Goal: Transaction & Acquisition: Purchase product/service

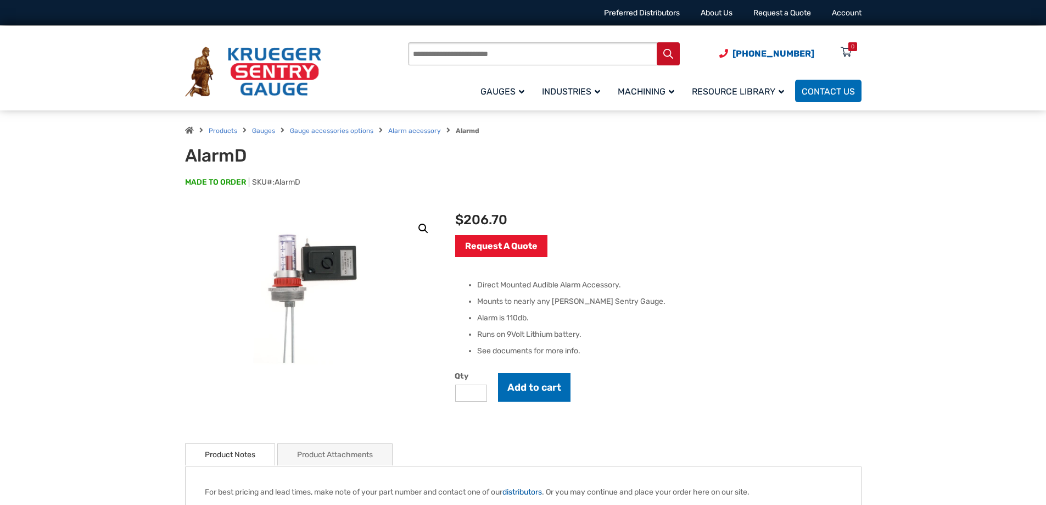
click at [253, 158] on h1 "AlarmD" at bounding box center [320, 155] width 271 height 21
drag, startPoint x: 245, startPoint y: 153, endPoint x: 186, endPoint y: 154, distance: 59.3
click at [186, 154] on h1 "AlarmD" at bounding box center [320, 155] width 271 height 21
copy h1 "AlarmD"
click at [435, 42] on input "Products search" at bounding box center [544, 53] width 272 height 23
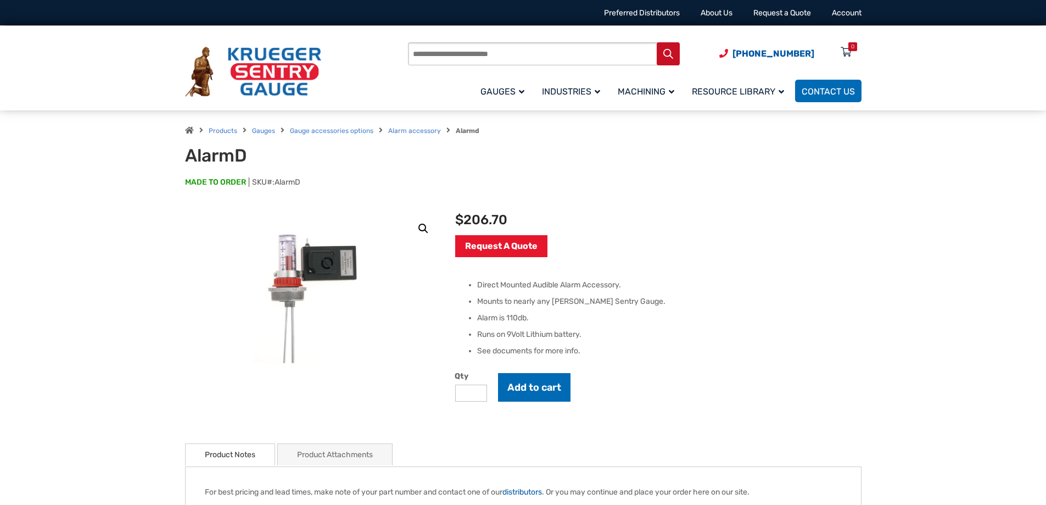
paste input "******"
click at [440, 57] on input "******" at bounding box center [544, 53] width 272 height 23
type input "******"
click at [668, 59] on button "Search" at bounding box center [668, 53] width 23 height 23
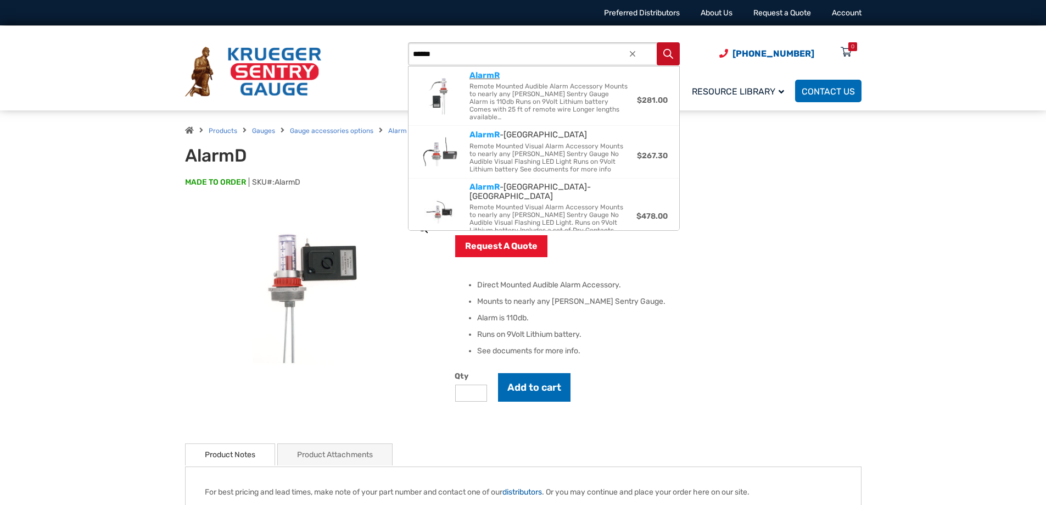
click at [523, 97] on span "Remote Mounted Audible Alarm Accessory Mounts to nearly any Krueger Sentry Gaug…" at bounding box center [549, 101] width 159 height 38
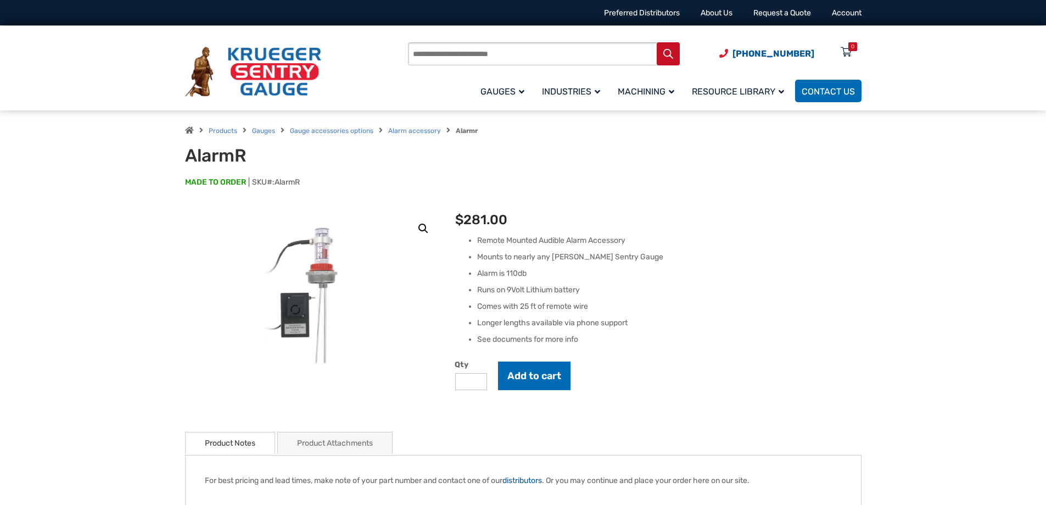
click at [478, 380] on input "*" at bounding box center [471, 381] width 32 height 17
type input "*"
click at [478, 380] on input "*" at bounding box center [471, 381] width 32 height 17
click at [532, 378] on button "Add to cart" at bounding box center [534, 375] width 72 height 29
click at [842, 53] on icon at bounding box center [846, 53] width 11 height 18
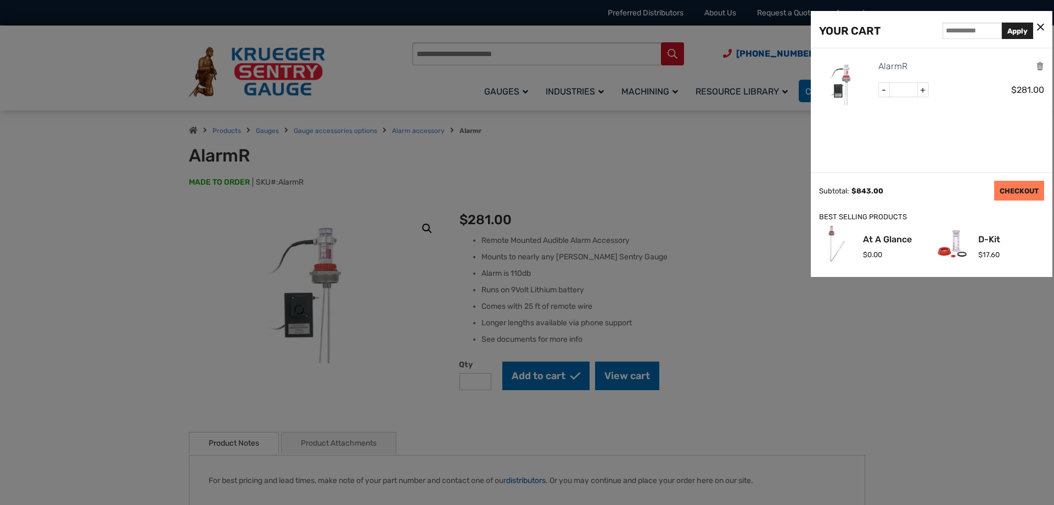
click at [1005, 192] on link "CHECKOUT" at bounding box center [1020, 191] width 50 height 20
click at [1012, 192] on link "CHECKOUT" at bounding box center [1020, 191] width 50 height 20
click at [1026, 189] on link "CHECKOUT" at bounding box center [1020, 191] width 50 height 20
click at [1007, 194] on link "CHECKOUT" at bounding box center [1020, 191] width 50 height 20
click at [1037, 29] on icon at bounding box center [1040, 28] width 7 height 12
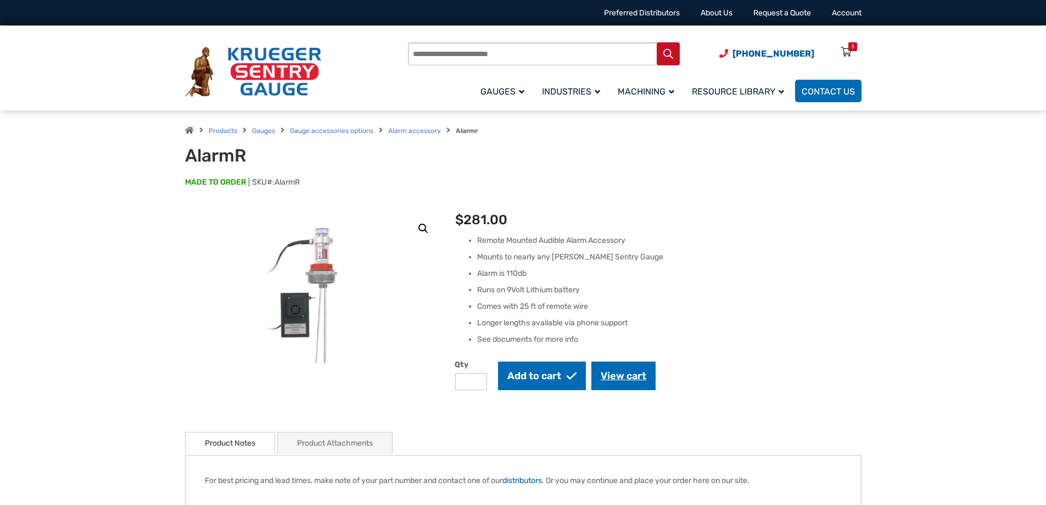
click at [631, 376] on link "View cart" at bounding box center [623, 375] width 64 height 29
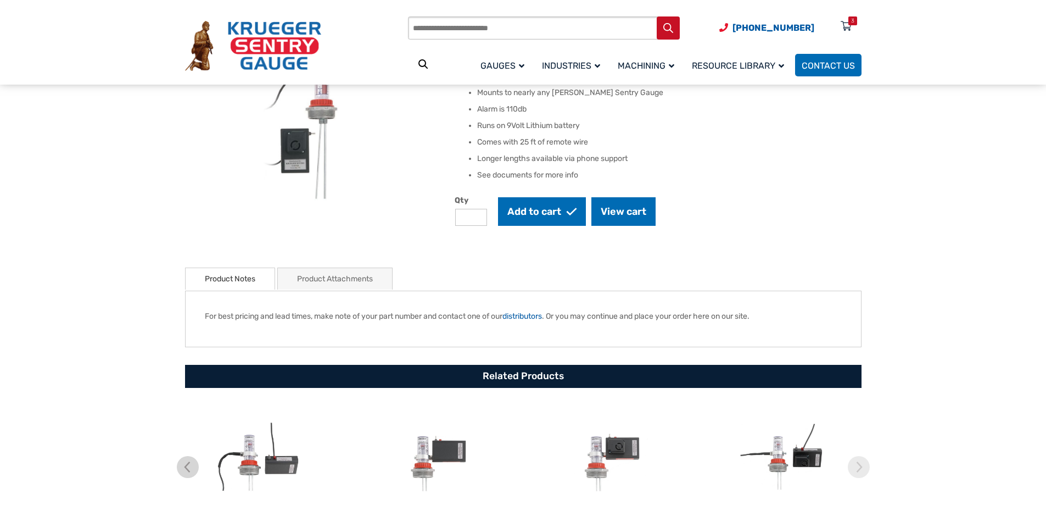
scroll to position [165, 0]
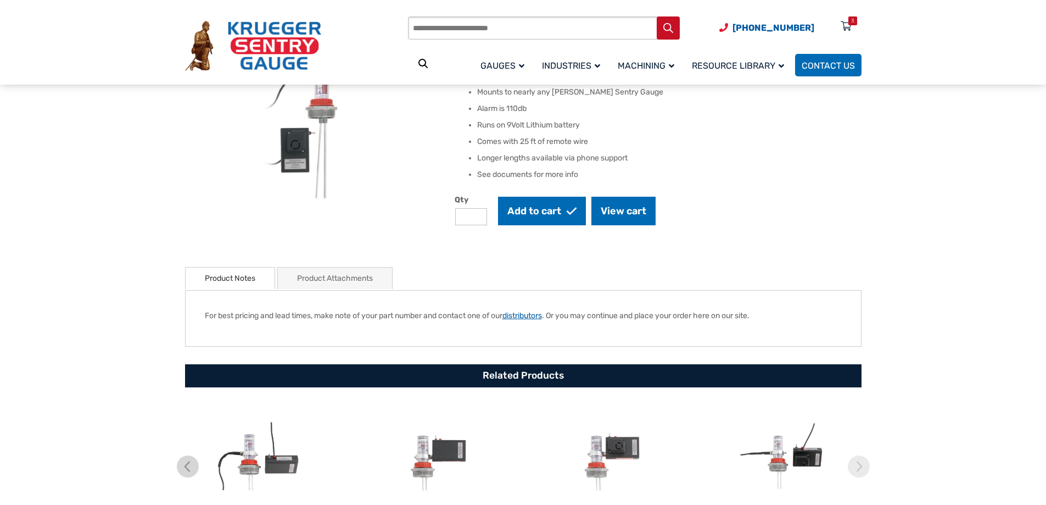
click at [542, 317] on link "distributors" at bounding box center [522, 315] width 40 height 9
click at [618, 215] on link "View cart" at bounding box center [623, 211] width 64 height 29
click at [539, 316] on link "distributors" at bounding box center [522, 315] width 40 height 9
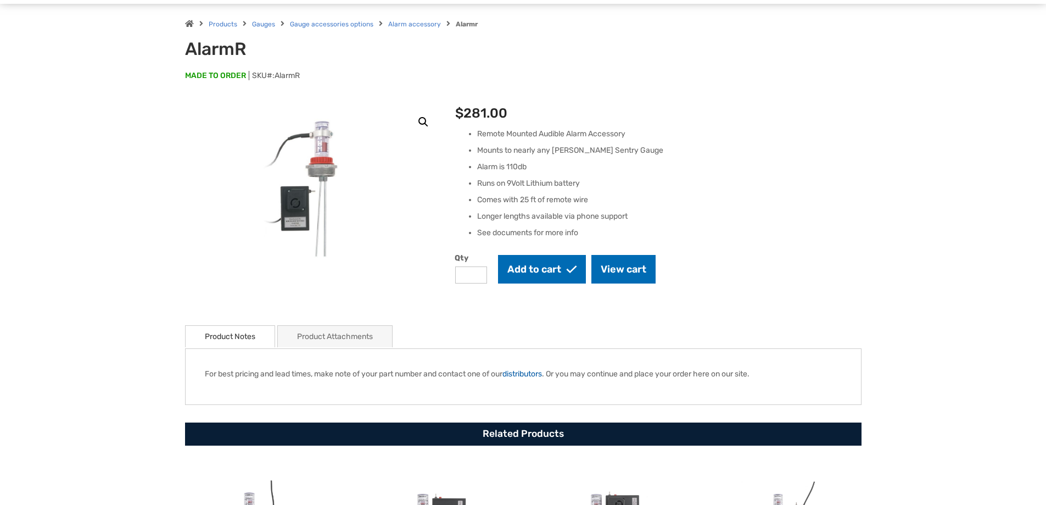
scroll to position [0, 0]
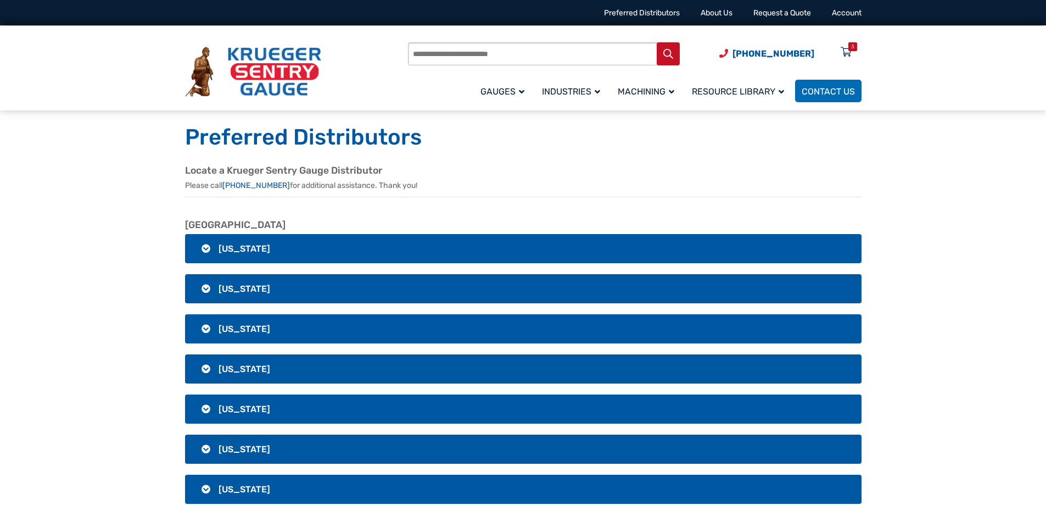
click at [204, 288] on h3 "Alaska" at bounding box center [523, 288] width 677 height 29
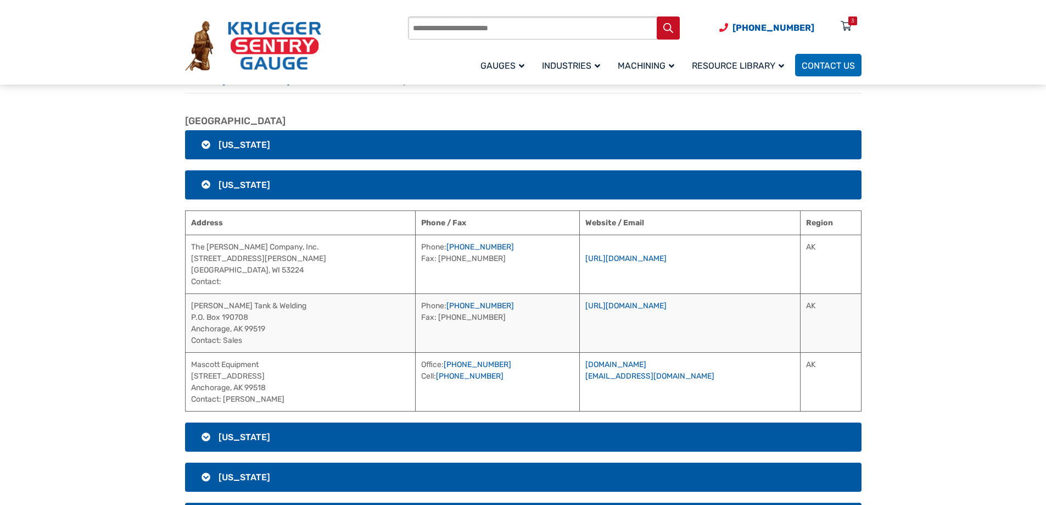
scroll to position [110, 0]
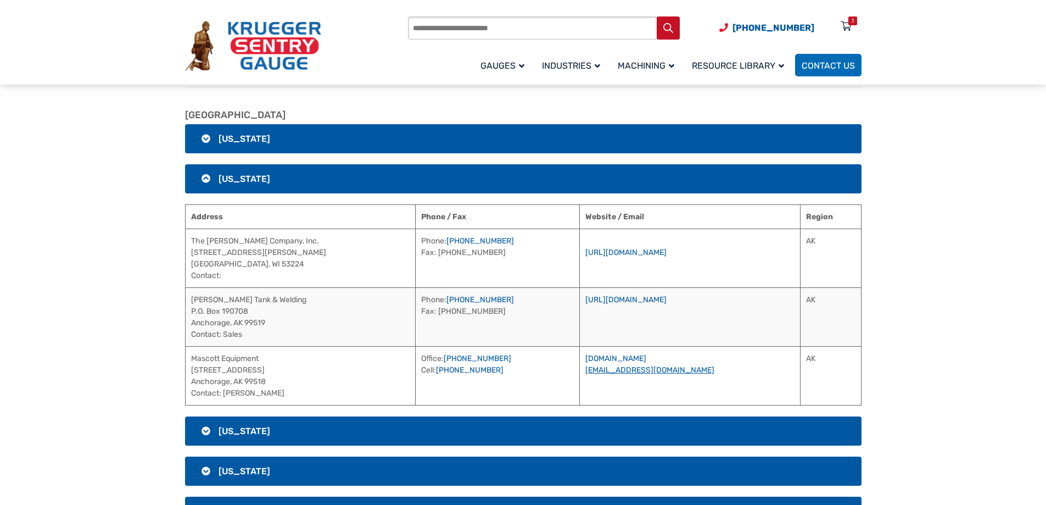
click at [688, 368] on link "akubena@mascottec.com" at bounding box center [649, 369] width 129 height 9
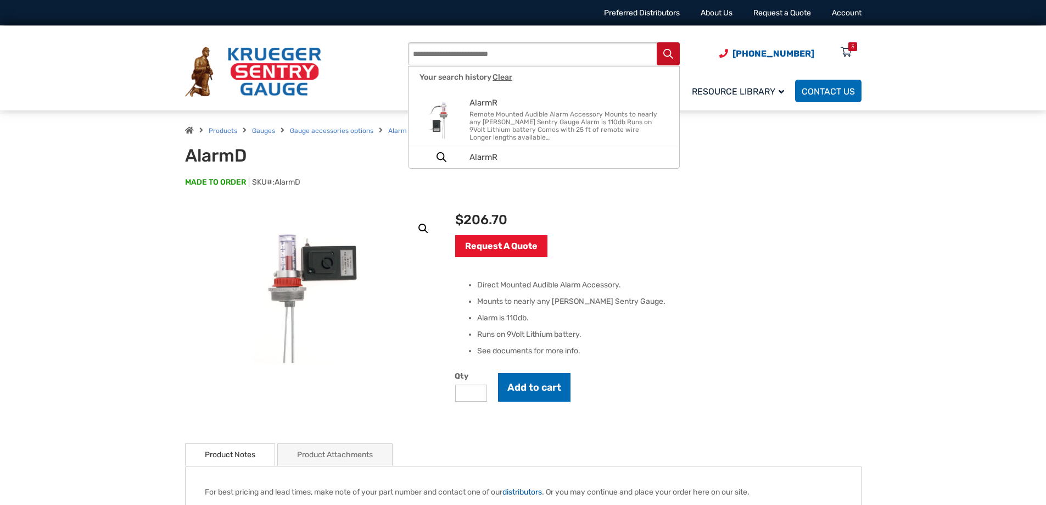
click at [445, 57] on input "Products search" at bounding box center [544, 53] width 272 height 23
click at [495, 103] on span "AlarmR" at bounding box center [569, 102] width 198 height 9
type input "******"
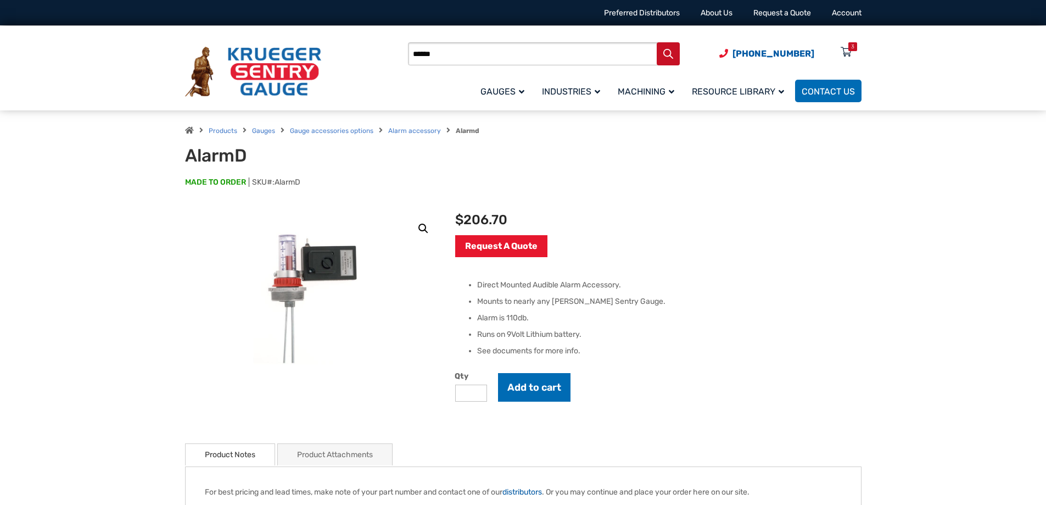
click at [670, 54] on div "Products search ******" at bounding box center [544, 53] width 272 height 23
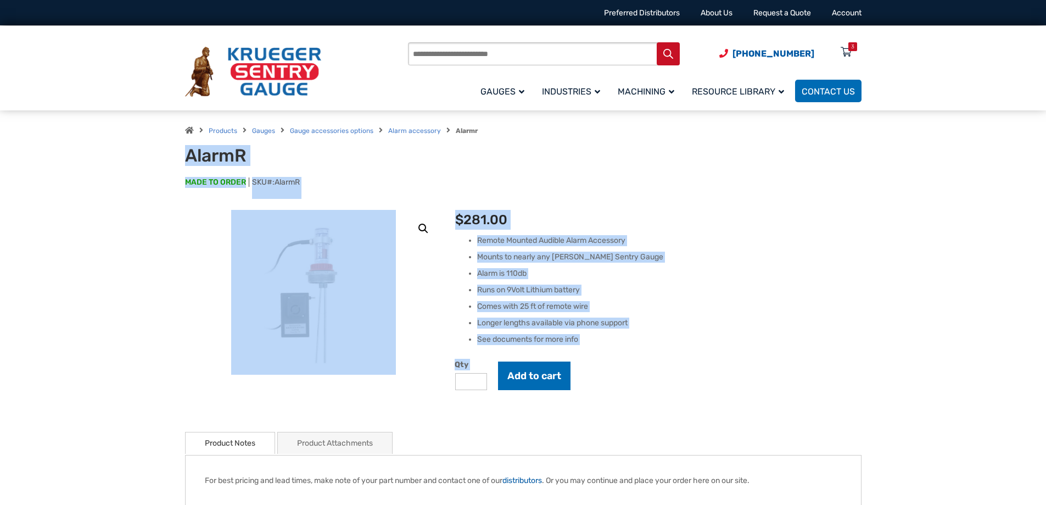
drag, startPoint x: 165, startPoint y: 150, endPoint x: 636, endPoint y: 369, distance: 519.4
copy div "AlarmR MADE TO ORDER SKU#: AlarmR 🔍 AlarmR $ 281.00 Remote Mounted Audible Alar…"
click at [815, 297] on ul "Remote Mounted Audible Alarm Accessory Mounts to nearly any [PERSON_NAME] Sentr…" at bounding box center [658, 290] width 406 height 110
